Goal: Task Accomplishment & Management: Use online tool/utility

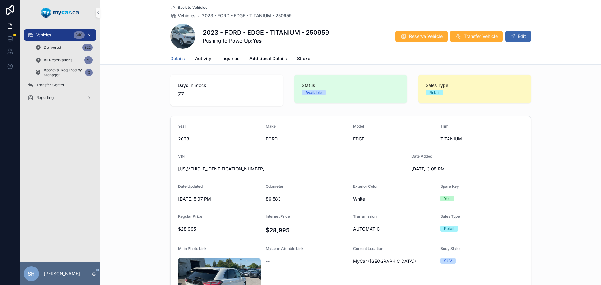
click at [59, 36] on div "Vehicles 340" at bounding box center [60, 35] width 65 height 10
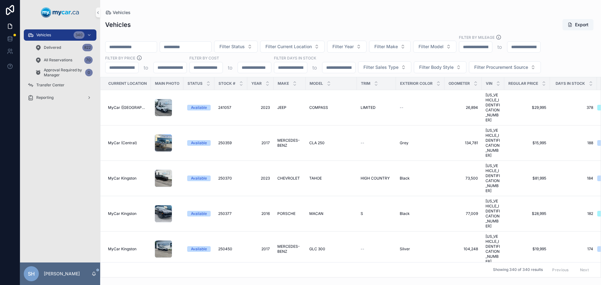
click at [134, 42] on div "scrollable content" at bounding box center [131, 46] width 52 height 11
click at [131, 48] on input "scrollable content" at bounding box center [131, 47] width 51 height 9
type input "*******"
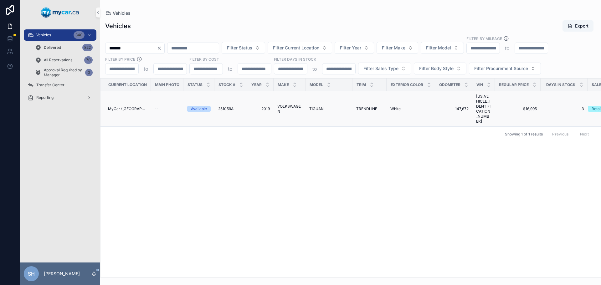
click at [288, 104] on span "VOLKSWAGEN" at bounding box center [289, 109] width 24 height 10
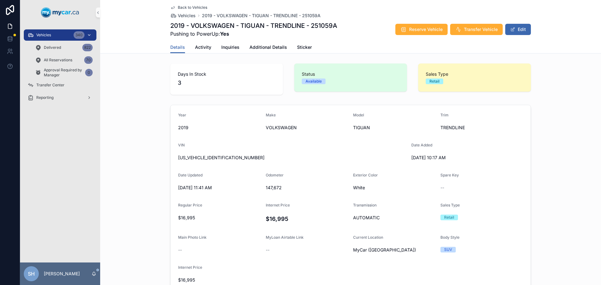
click at [62, 31] on div "Vehicles 340" at bounding box center [60, 35] width 65 height 10
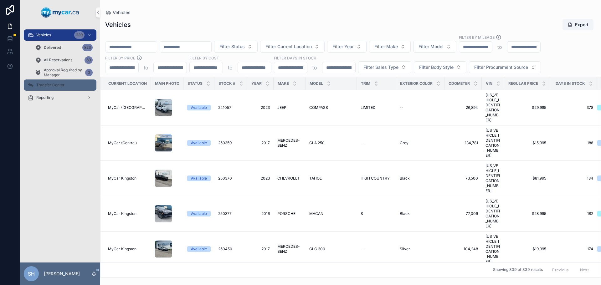
click at [49, 85] on span "Transfer Center" at bounding box center [50, 85] width 28 height 5
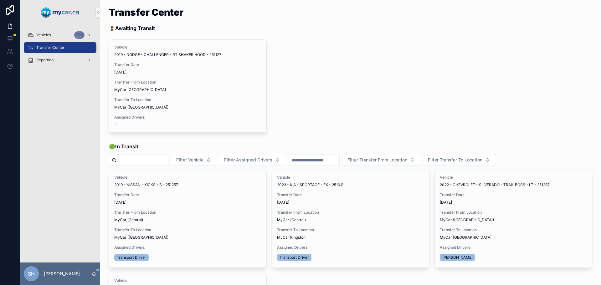
scroll to position [63, 0]
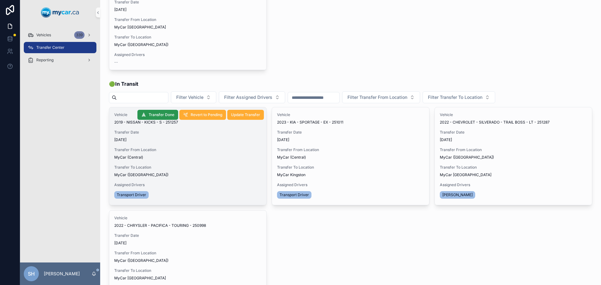
click at [155, 111] on button "Transfer Done" at bounding box center [157, 115] width 41 height 10
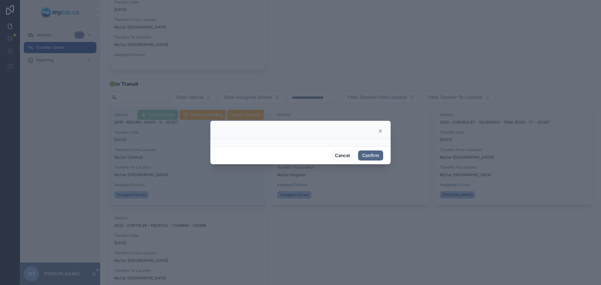
click at [367, 159] on button "Confirm" at bounding box center [370, 156] width 25 height 10
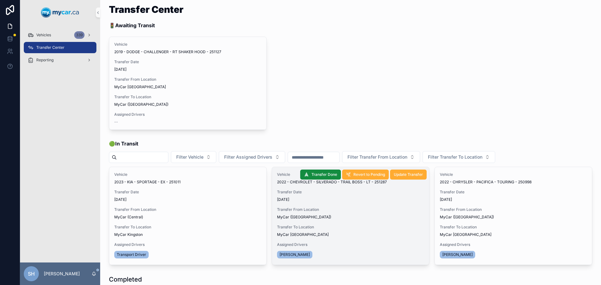
scroll to position [0, 0]
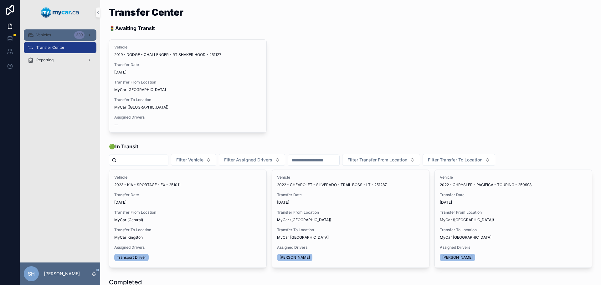
click at [40, 36] on span "Vehicles" at bounding box center [43, 35] width 15 height 5
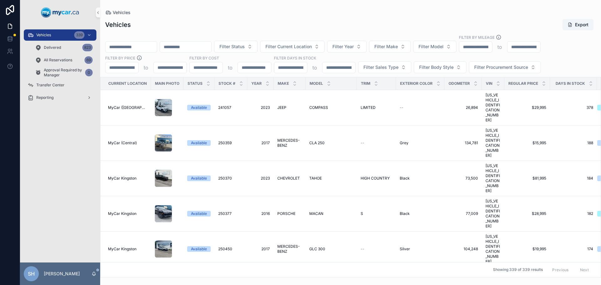
click at [123, 44] on input "scrollable content" at bounding box center [131, 47] width 51 height 9
type input "******"
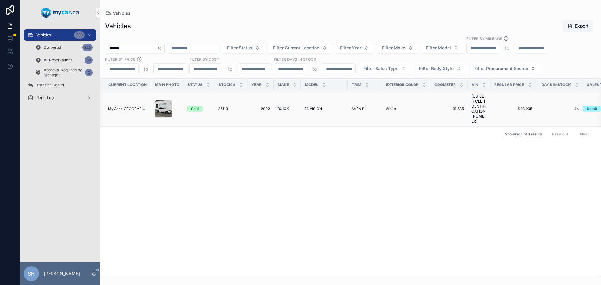
click at [285, 106] on span "BUICK" at bounding box center [283, 108] width 12 height 5
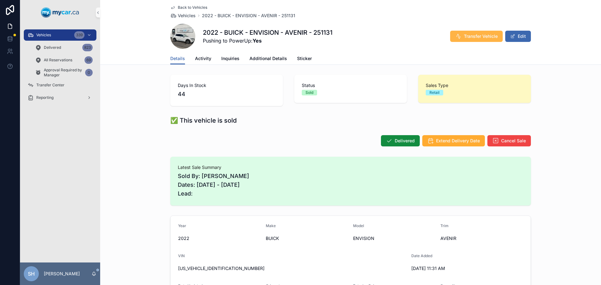
click at [485, 36] on span "Transfer Vehicle" at bounding box center [481, 36] width 34 height 6
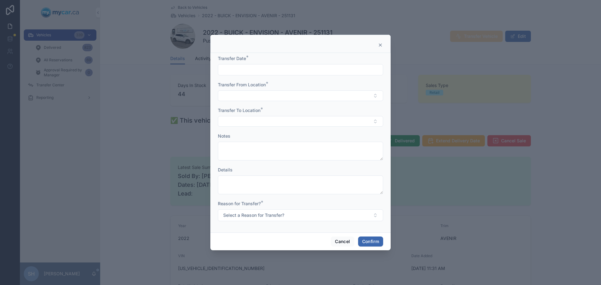
click at [239, 69] on input "text" at bounding box center [300, 69] width 165 height 9
click at [308, 86] on button "[DATE]" at bounding box center [300, 85] width 25 height 11
type input "*********"
click at [250, 94] on button "Select Button" at bounding box center [300, 95] width 165 height 11
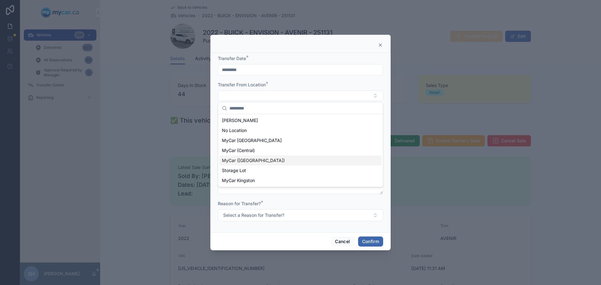
click at [255, 162] on span "MyCar ([GEOGRAPHIC_DATA])" at bounding box center [253, 160] width 63 height 6
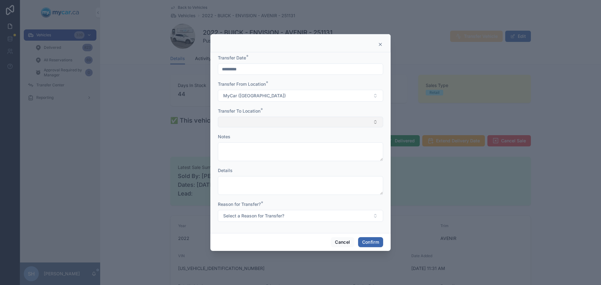
click at [238, 127] on button "Select Button" at bounding box center [300, 122] width 165 height 11
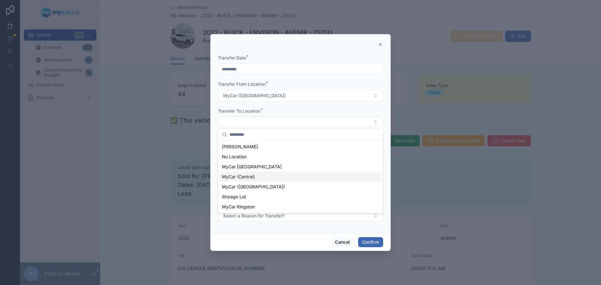
click at [259, 175] on div "MyCar (Central)" at bounding box center [300, 177] width 162 height 10
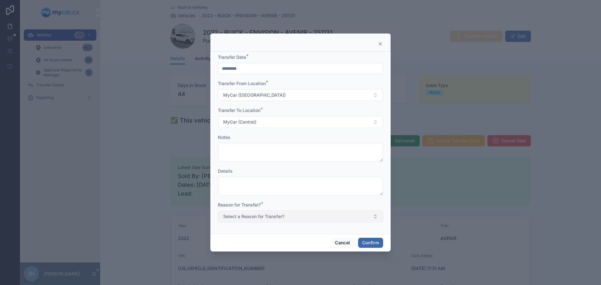
click at [266, 219] on span "Select a Reason for Transfer?" at bounding box center [253, 217] width 61 height 6
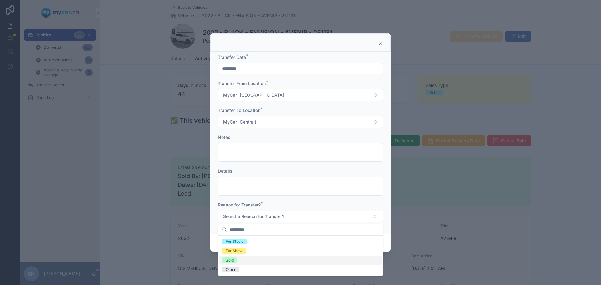
click at [239, 260] on div "Sold" at bounding box center [300, 260] width 162 height 9
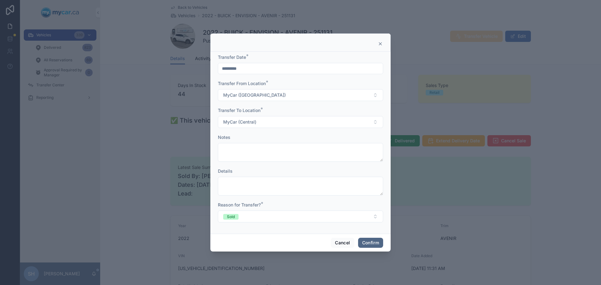
click at [376, 241] on button "Confirm" at bounding box center [370, 243] width 25 height 10
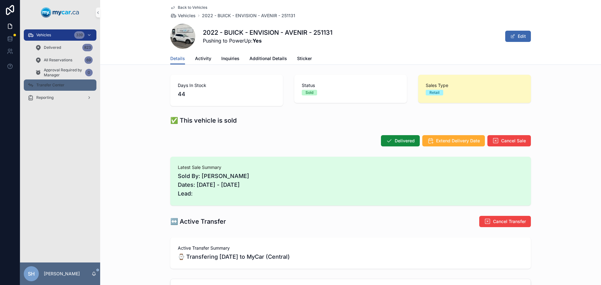
click at [60, 82] on div "Transfer Center" at bounding box center [60, 85] width 65 height 10
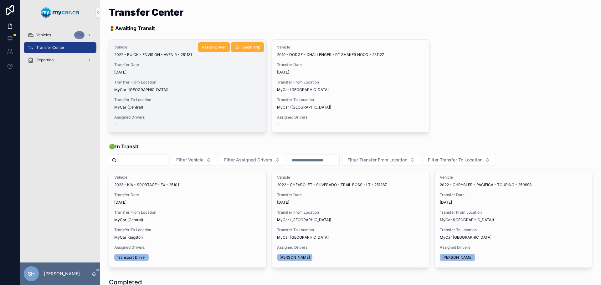
click at [188, 95] on div "Vehicle 2022 - BUICK - ENVISION - AVENIR - 251131 Transfer Date [DATE] Transfer…" at bounding box center [187, 86] width 157 height 93
click at [208, 46] on span "Assign Driver" at bounding box center [214, 47] width 24 height 5
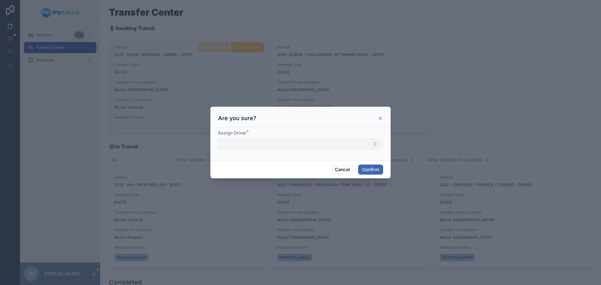
click at [240, 148] on button "Select Button" at bounding box center [300, 144] width 165 height 11
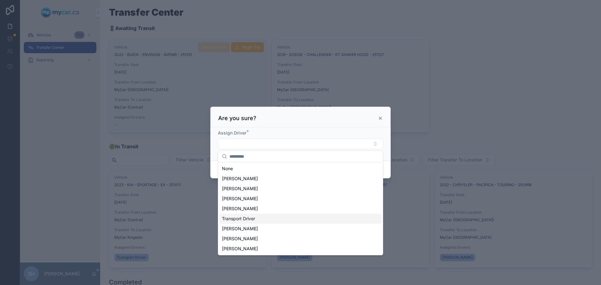
click at [248, 220] on span "Transport Driver" at bounding box center [238, 219] width 33 height 6
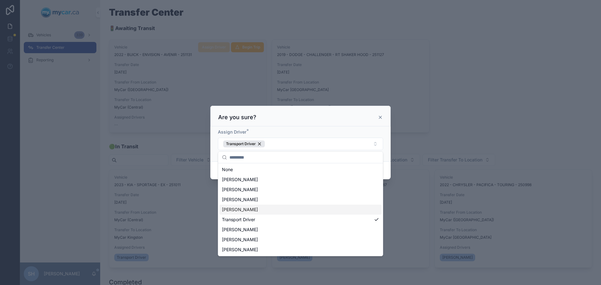
click at [180, 173] on div at bounding box center [300, 142] width 601 height 285
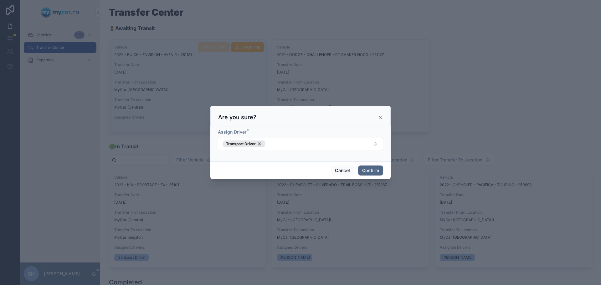
click at [373, 170] on button "Confirm" at bounding box center [370, 171] width 25 height 10
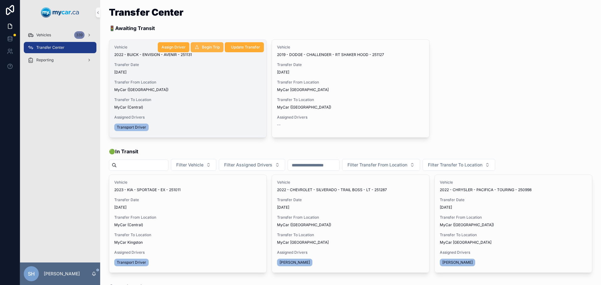
click at [204, 45] on span "Begin Trip" at bounding box center [211, 47] width 18 height 5
